Goal: Task Accomplishment & Management: Use online tool/utility

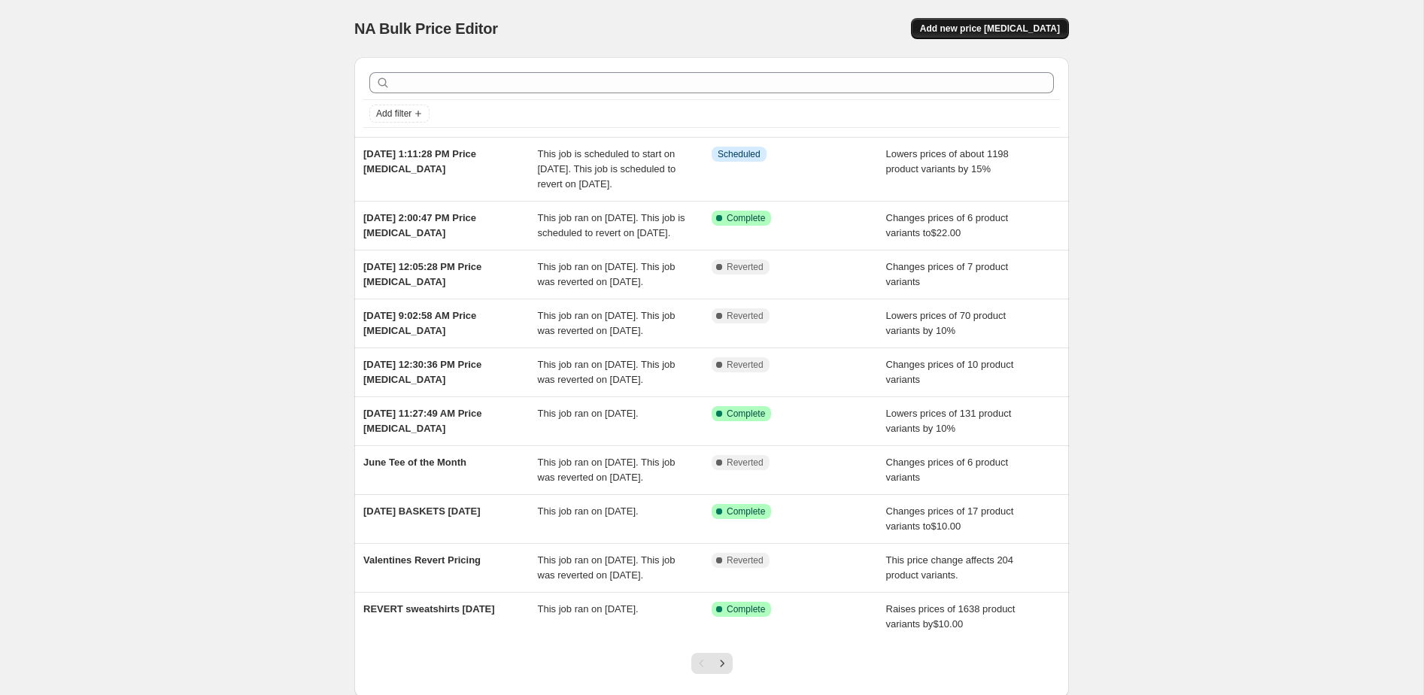
click at [1001, 25] on span "Add new price [MEDICAL_DATA]" at bounding box center [990, 29] width 140 height 12
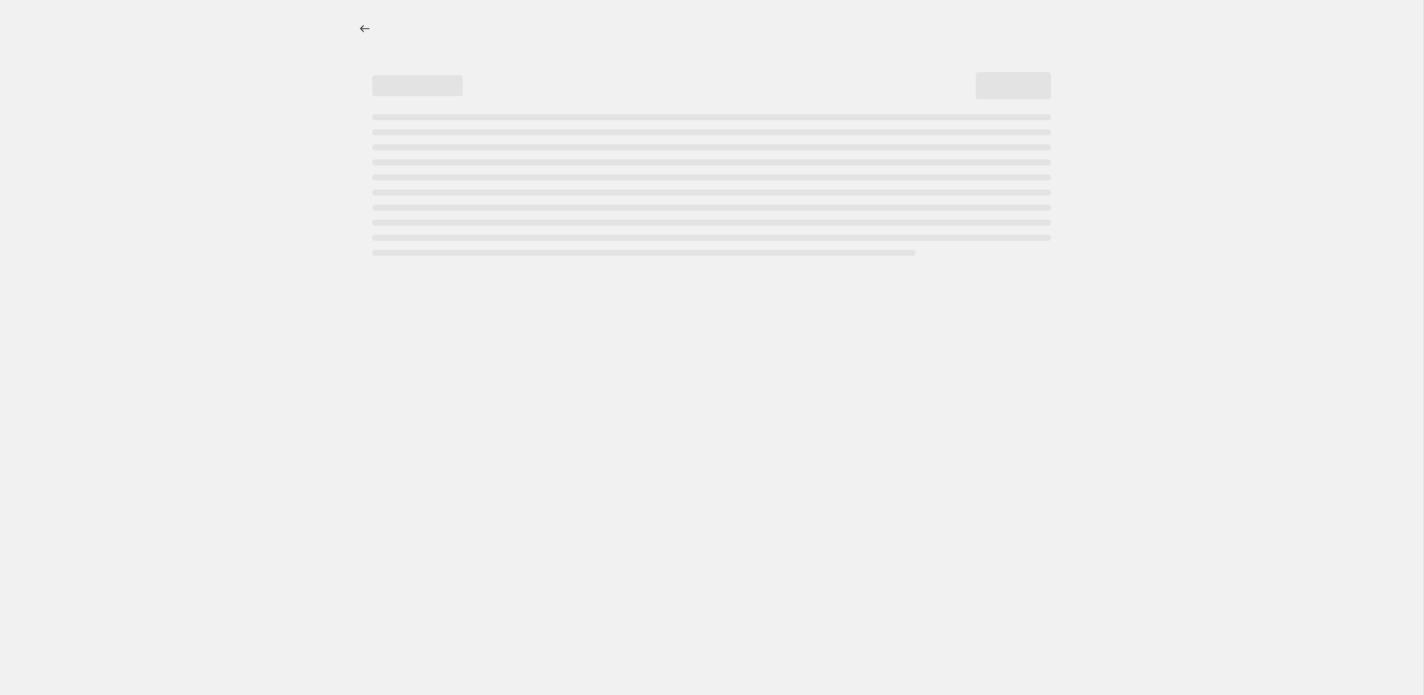
select select "percentage"
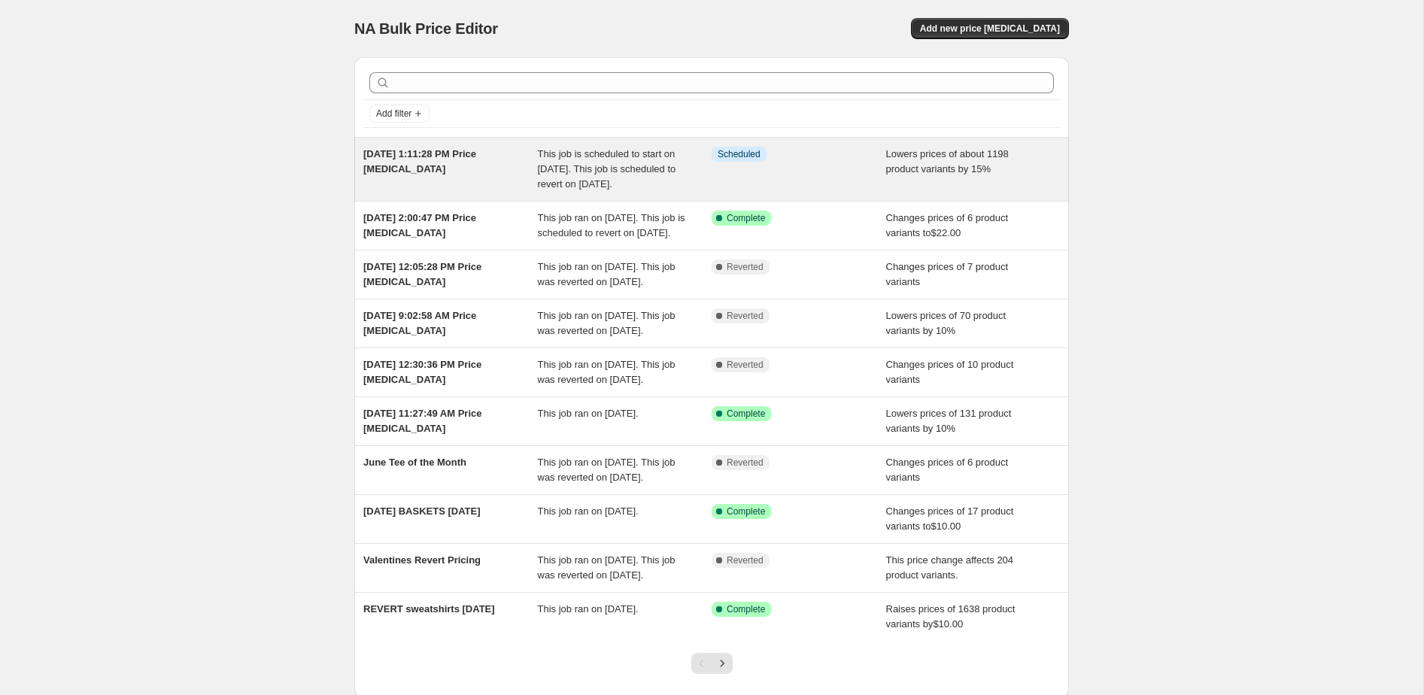
click at [512, 178] on div "[DATE] 1:11:28 PM Price [MEDICAL_DATA]" at bounding box center [450, 169] width 175 height 45
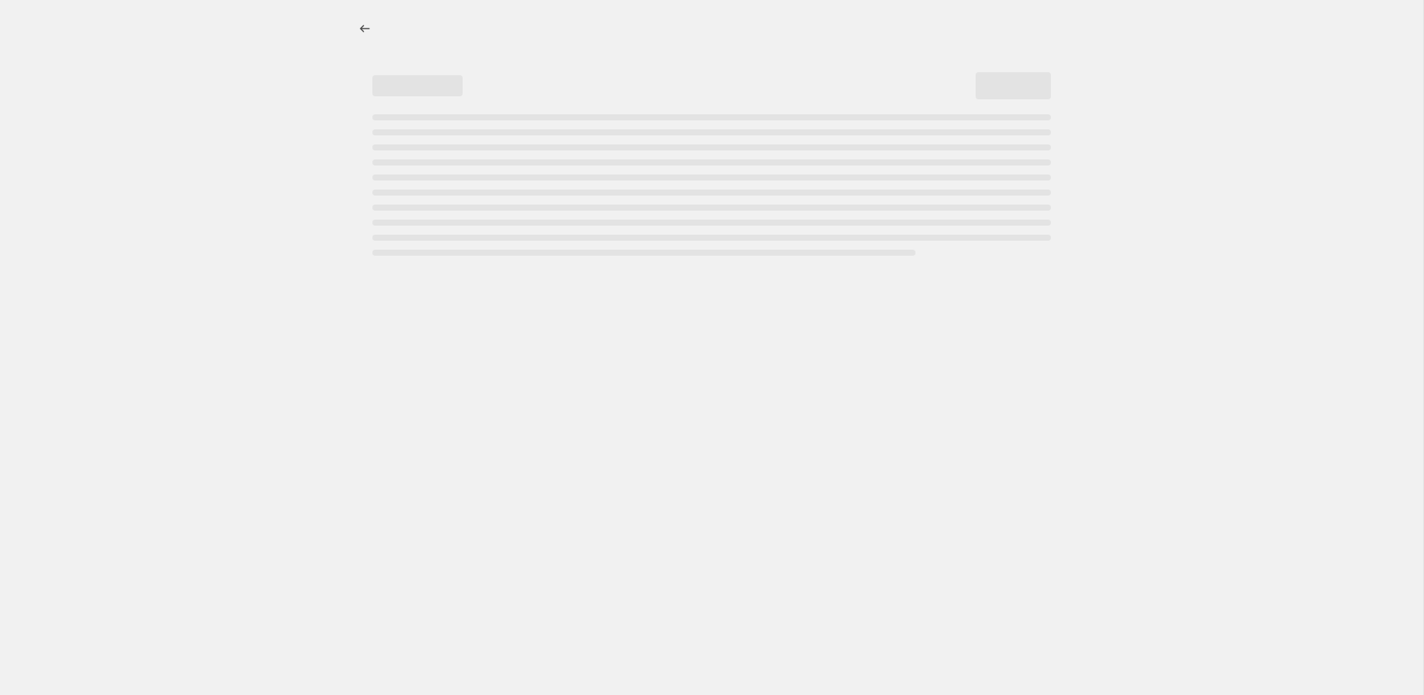
select select "percentage"
select select "collection"
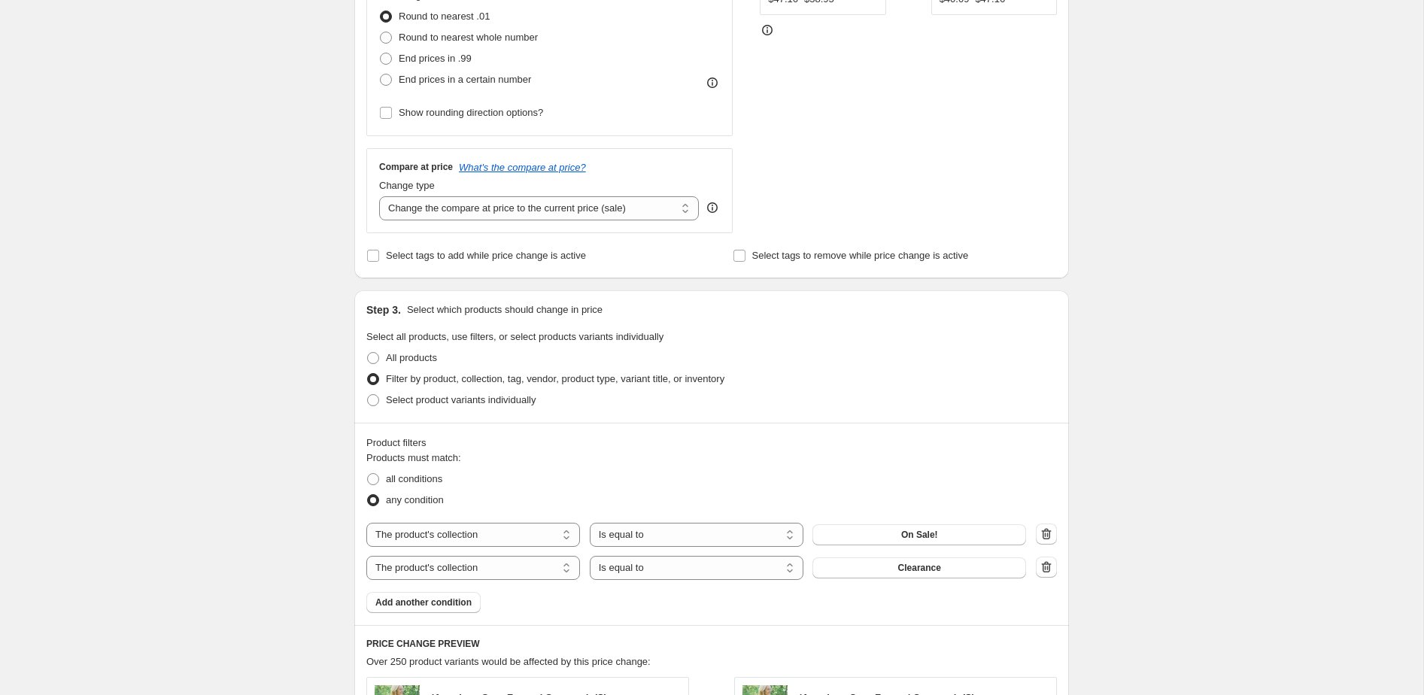
scroll to position [506, 0]
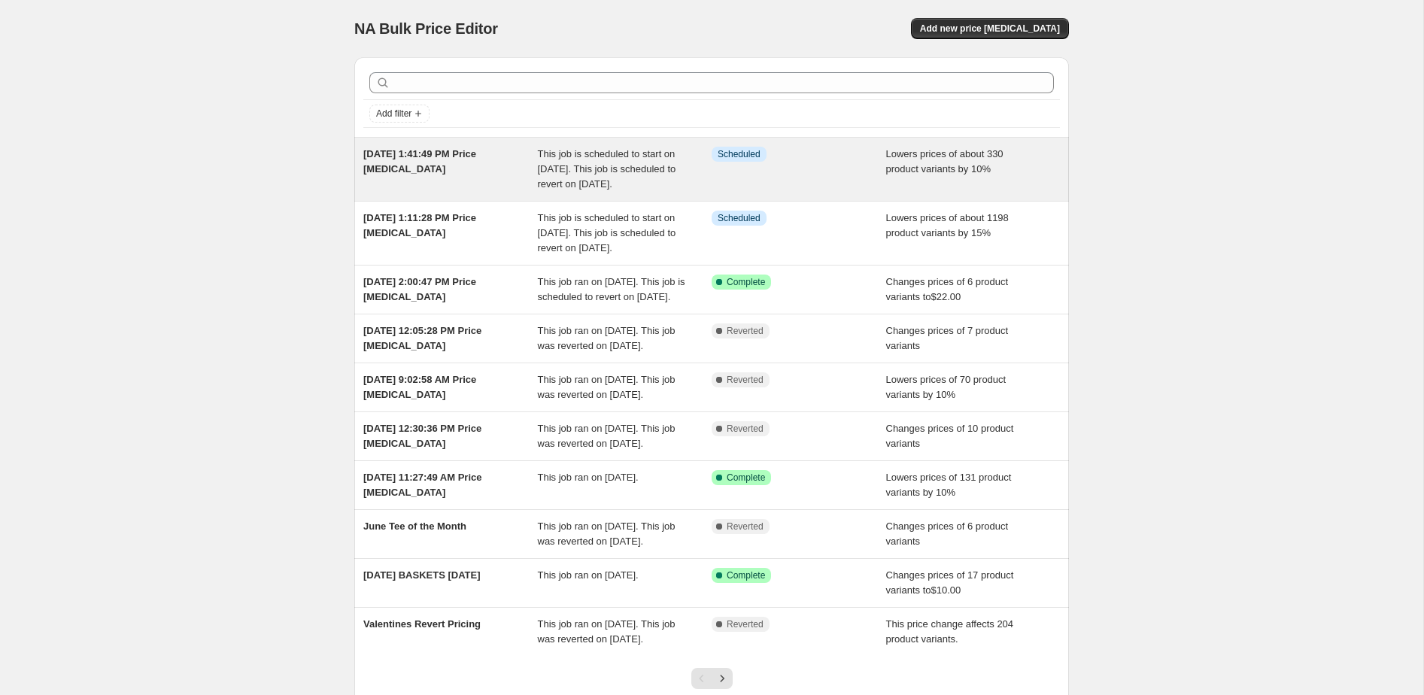
click at [497, 188] on div "[DATE] 1:41:49 PM Price [MEDICAL_DATA]" at bounding box center [450, 169] width 175 height 45
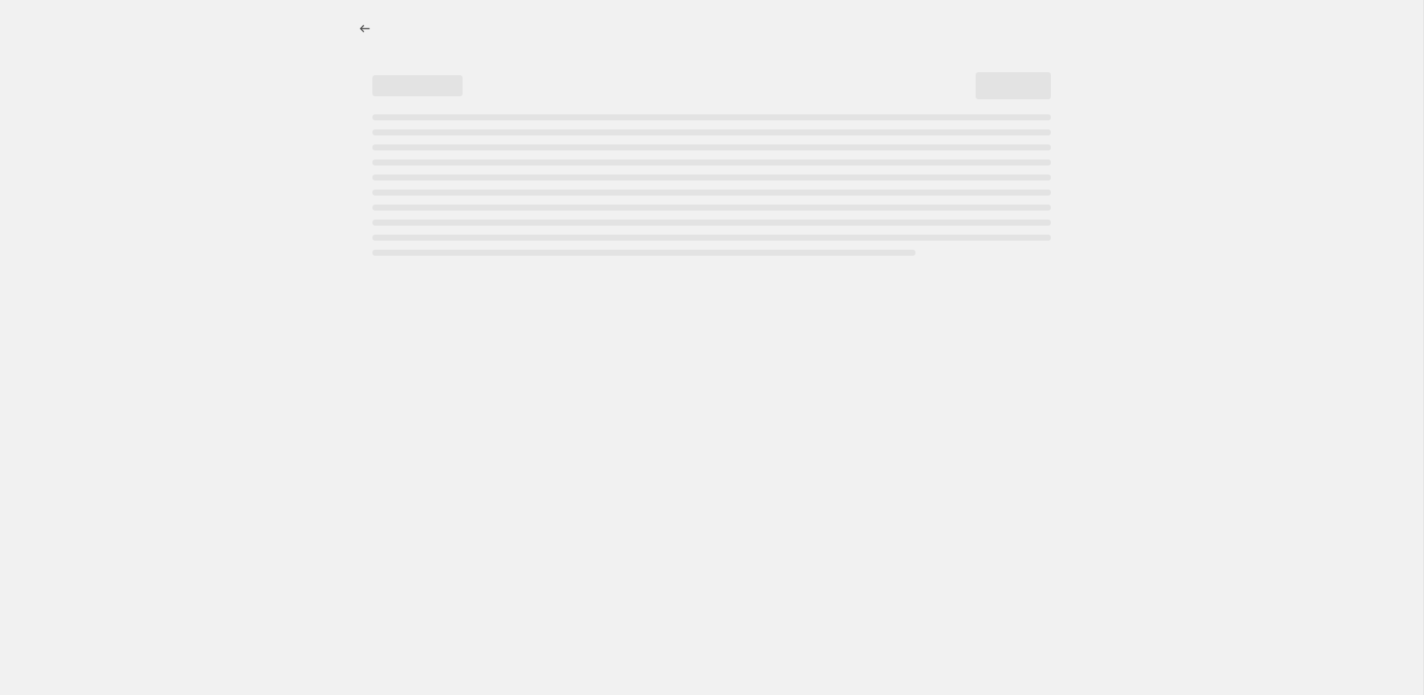
select select "percentage"
select select "collection"
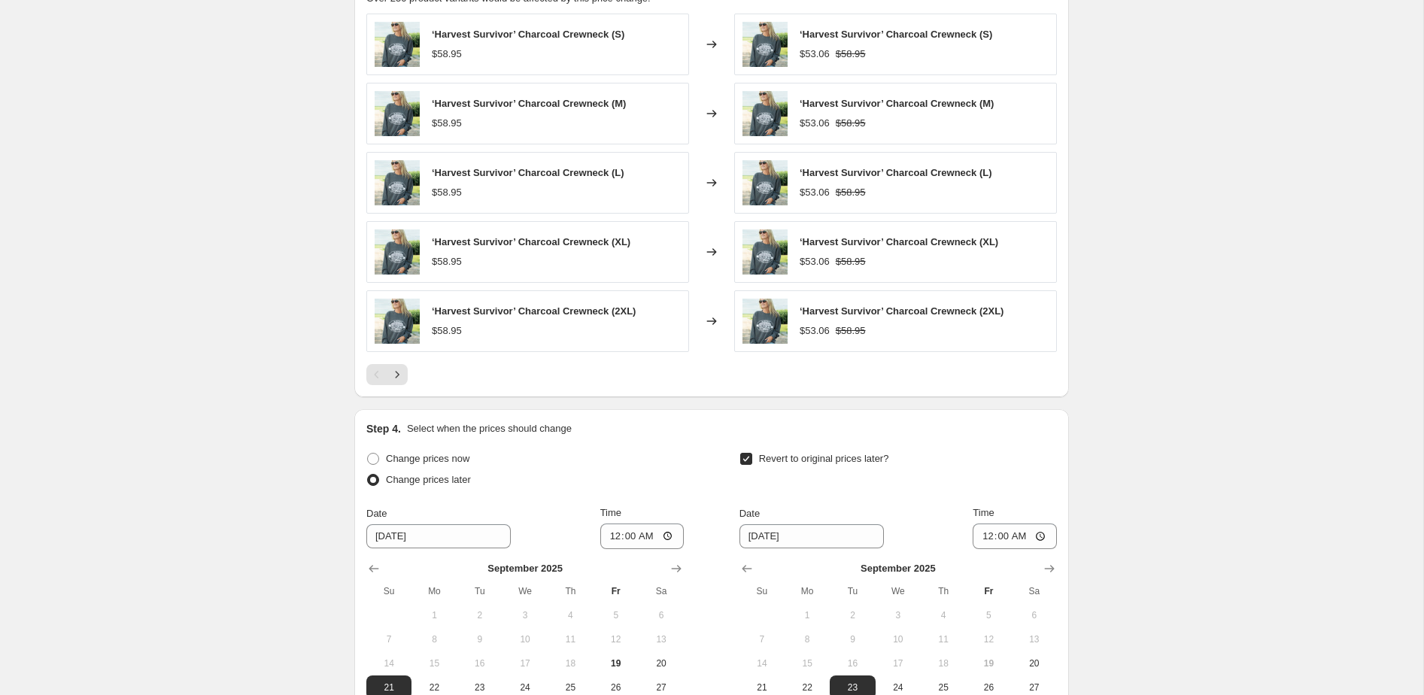
scroll to position [1327, 0]
